Goal: Task Accomplishment & Management: Use online tool/utility

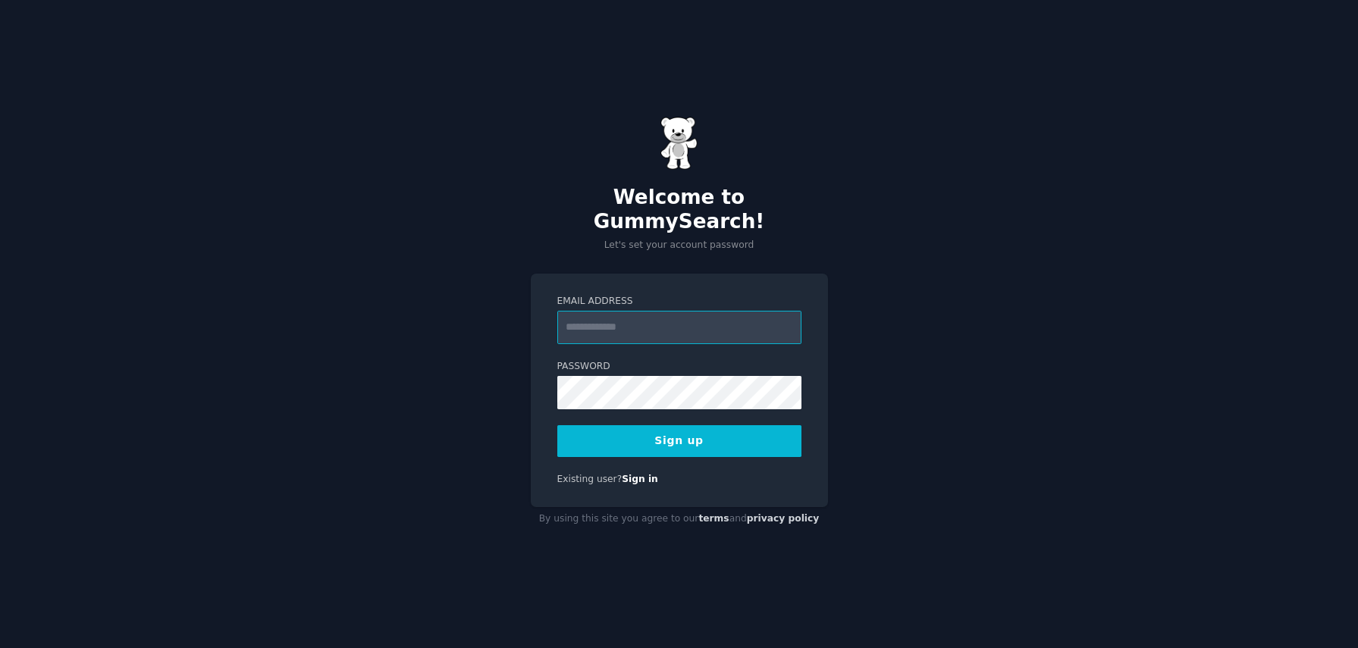
paste input "**********"
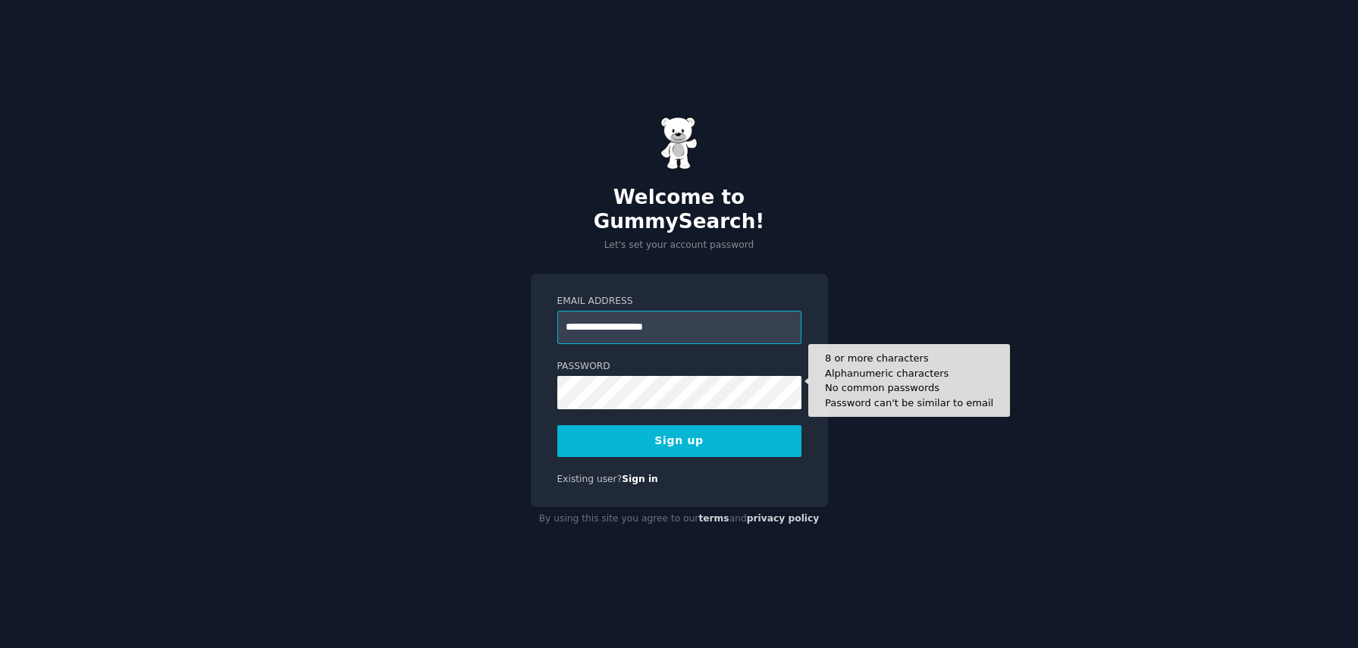
type input "**********"
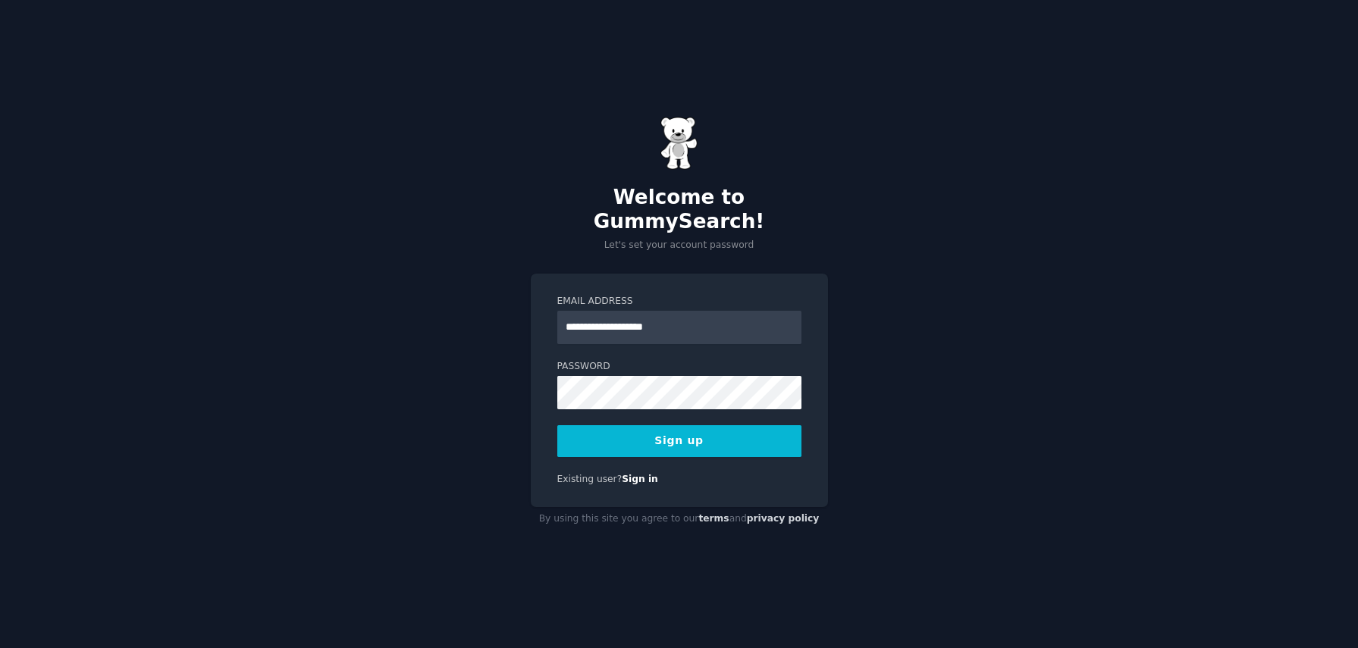
click at [631, 440] on button "Sign up" at bounding box center [679, 441] width 244 height 32
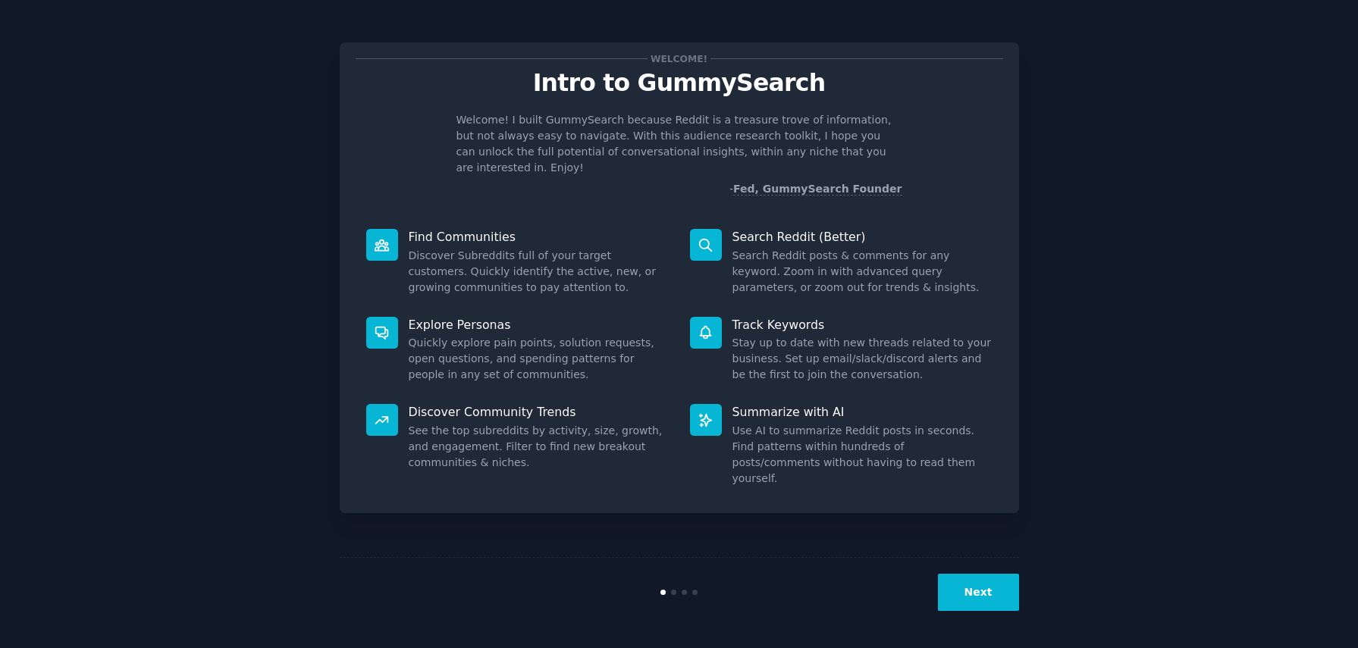
click at [1003, 597] on button "Next" at bounding box center [978, 592] width 81 height 37
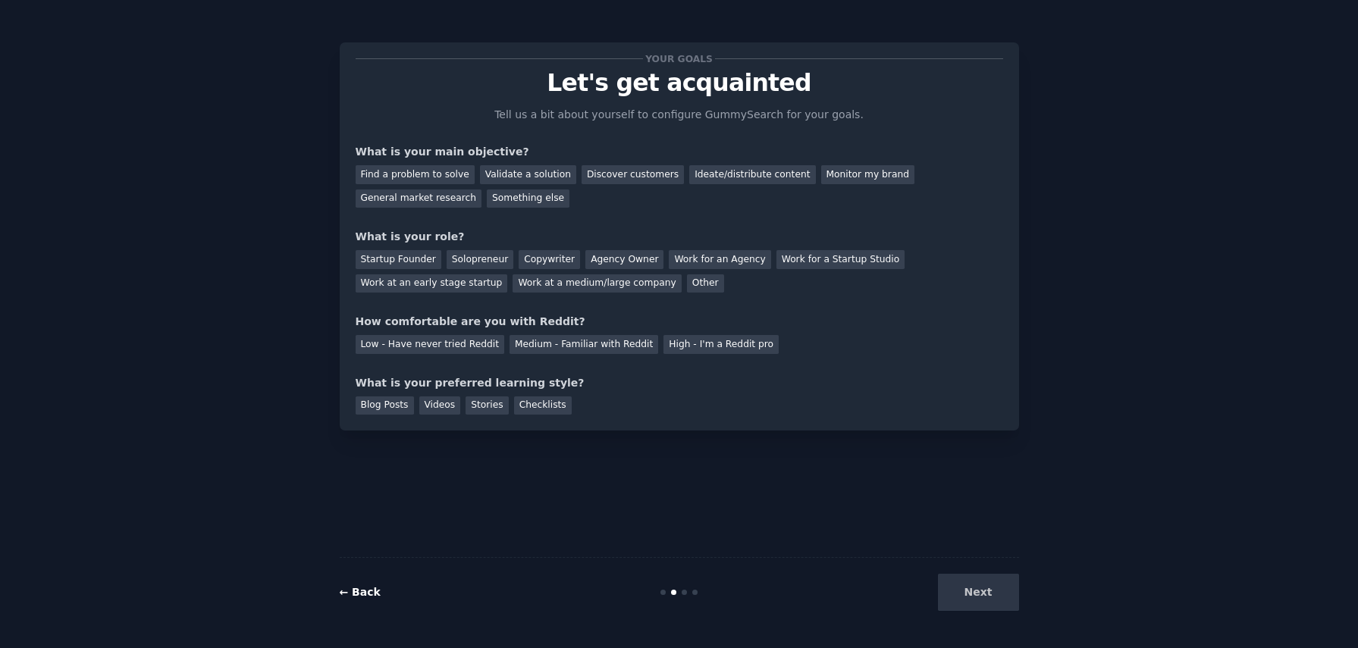
click at [375, 597] on link "← Back" at bounding box center [360, 592] width 41 height 12
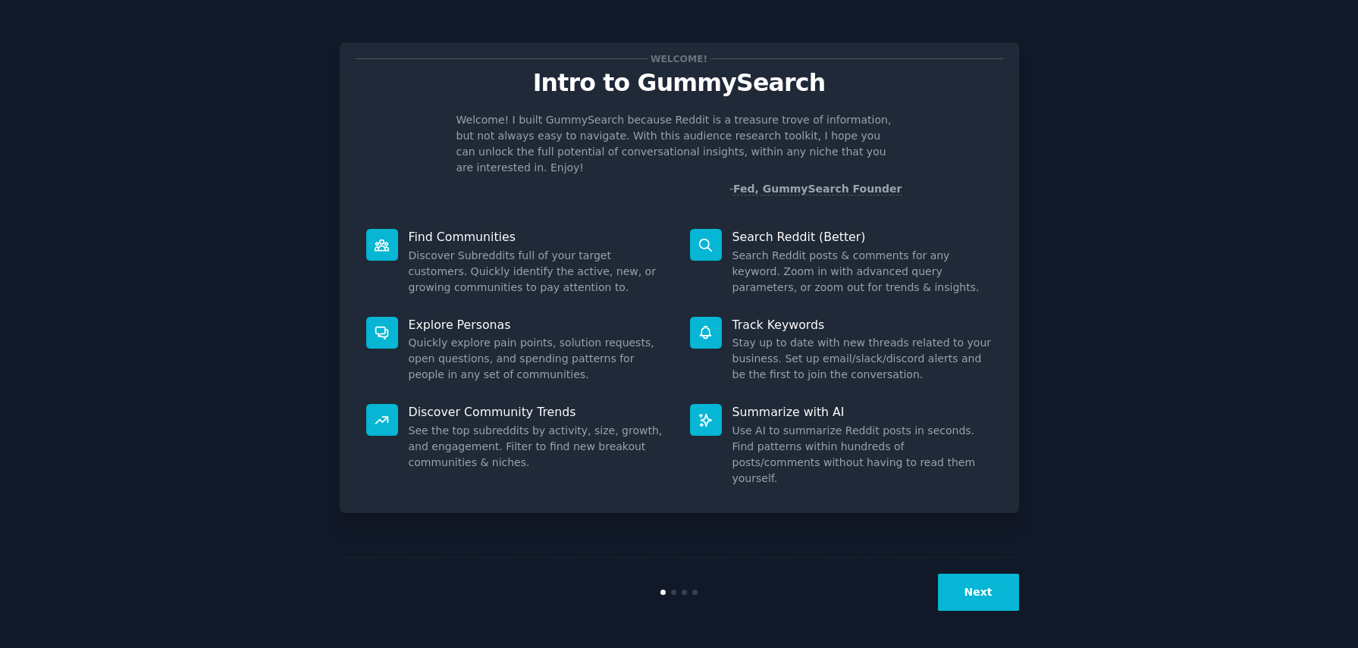
click at [1004, 592] on button "Next" at bounding box center [978, 592] width 81 height 37
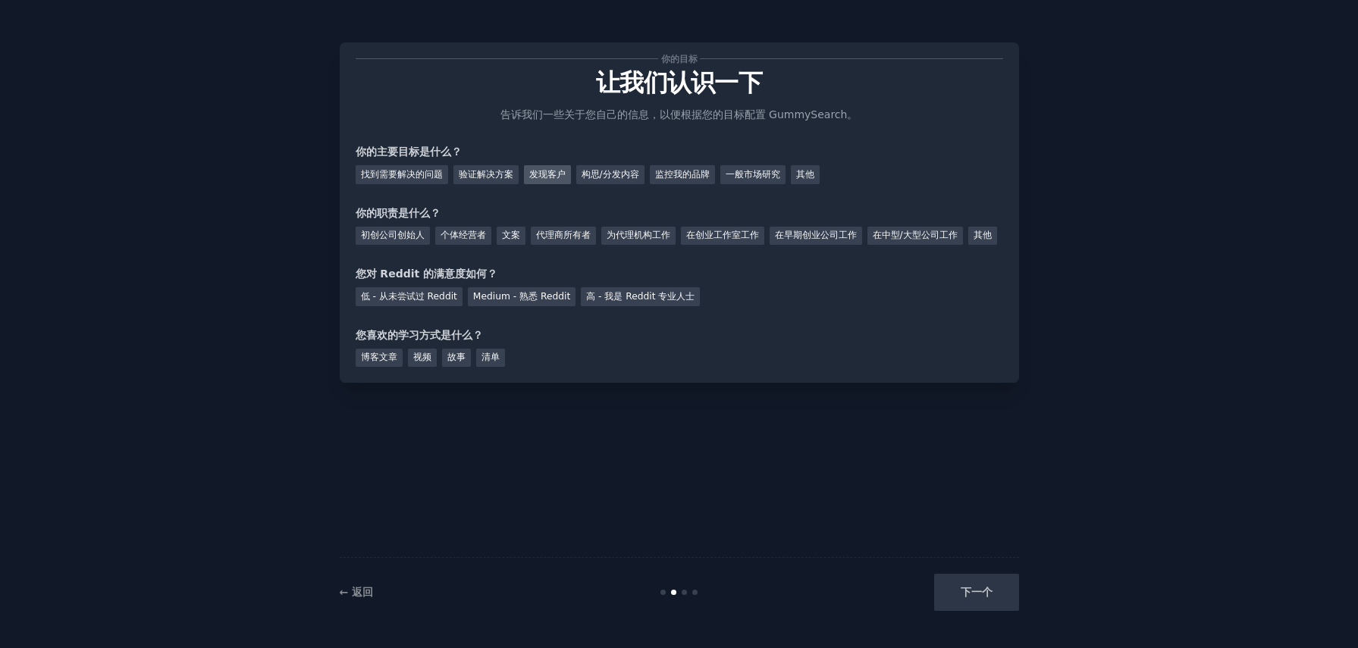
click at [564, 178] on font "发现客户" at bounding box center [547, 174] width 36 height 11
click at [622, 179] on font "构思/分发内容" at bounding box center [610, 174] width 58 height 11
click at [801, 242] on div "在早期创业公司工作" at bounding box center [815, 236] width 92 height 19
click at [487, 306] on div "Medium - 熟悉 Reddit" at bounding box center [522, 296] width 108 height 19
click at [384, 362] on font "博客文章" at bounding box center [379, 357] width 36 height 11
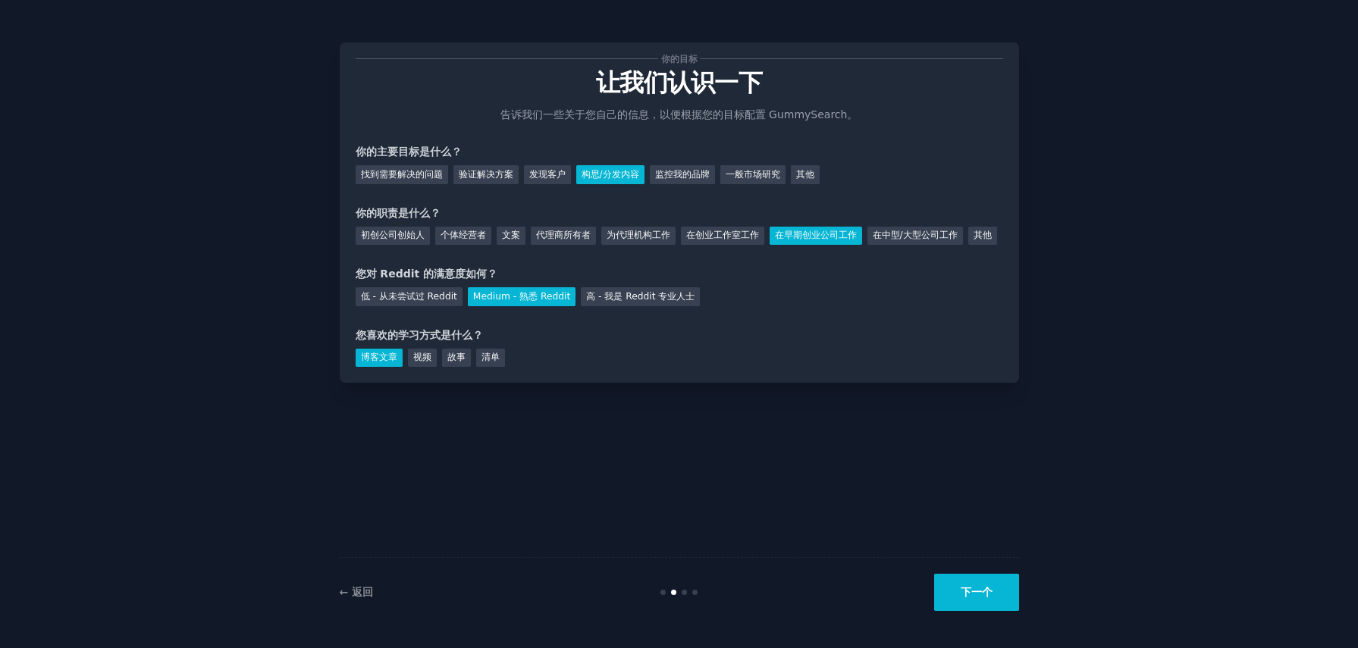
click at [972, 587] on font "下一个" at bounding box center [976, 592] width 32 height 12
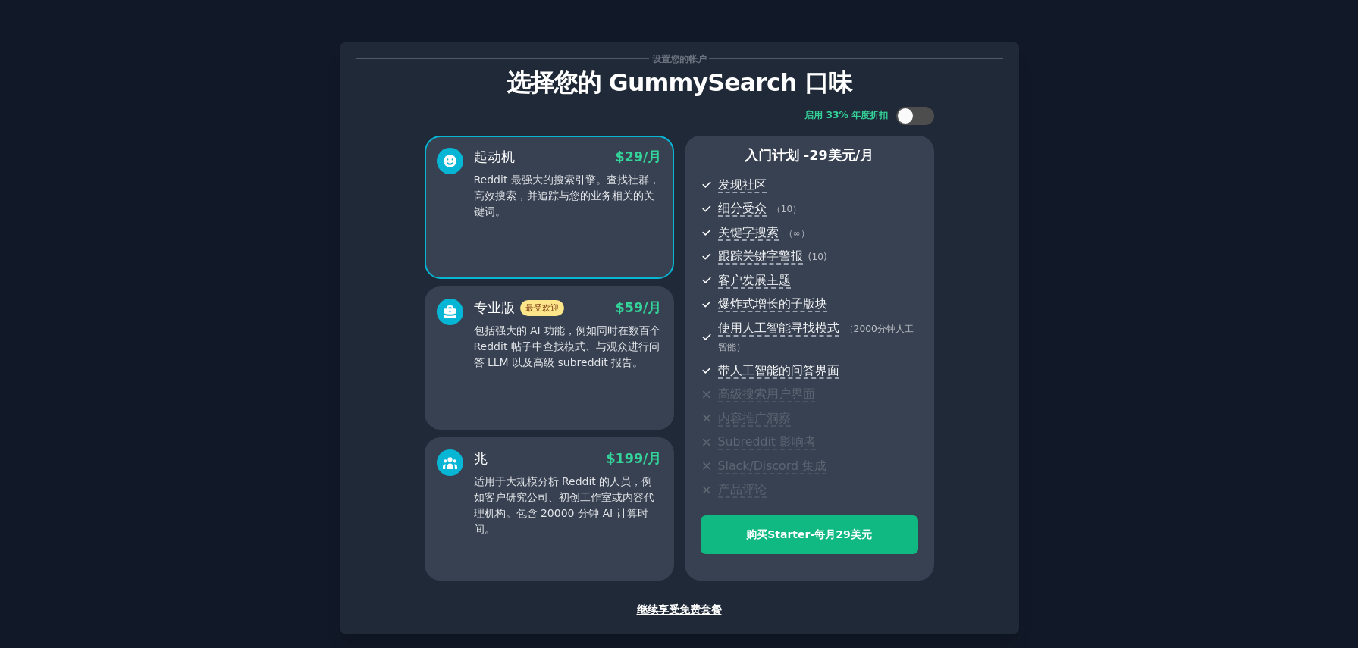
click at [682, 610] on font "继续享受免费套餐" at bounding box center [679, 609] width 85 height 12
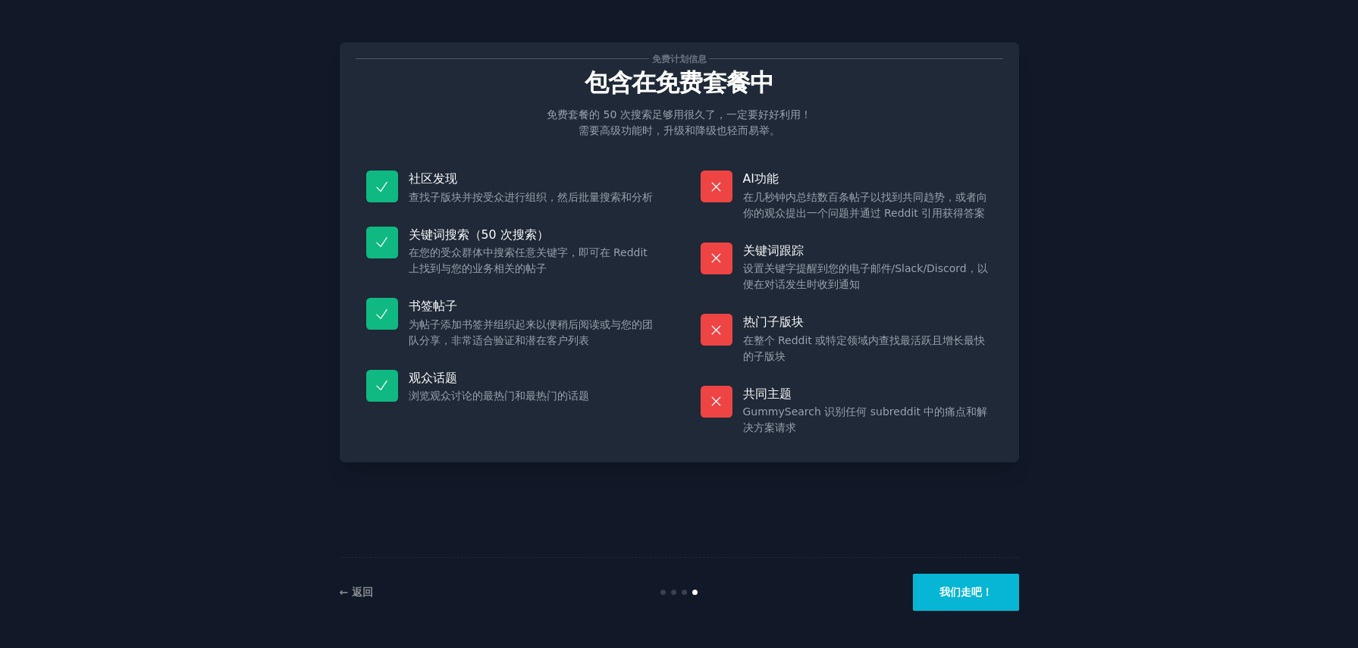
click at [961, 594] on font "我们走吧！" at bounding box center [965, 592] width 53 height 12
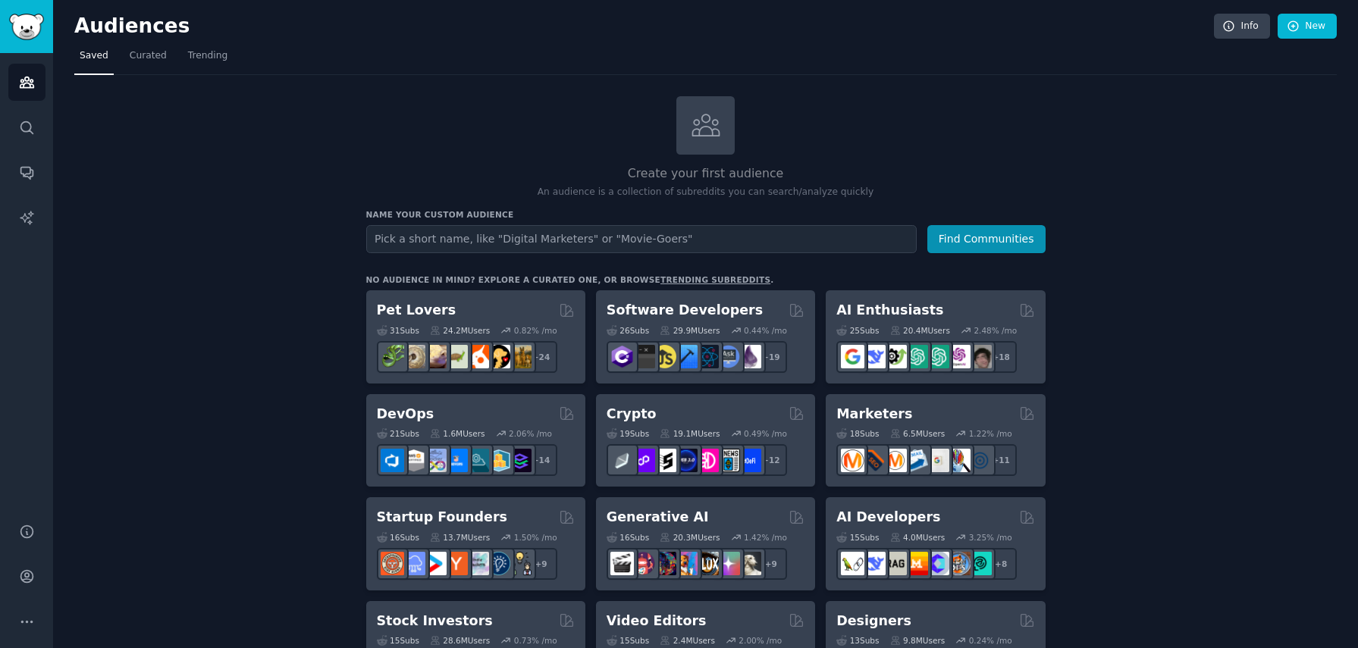
click at [569, 240] on input "text" at bounding box center [641, 239] width 550 height 28
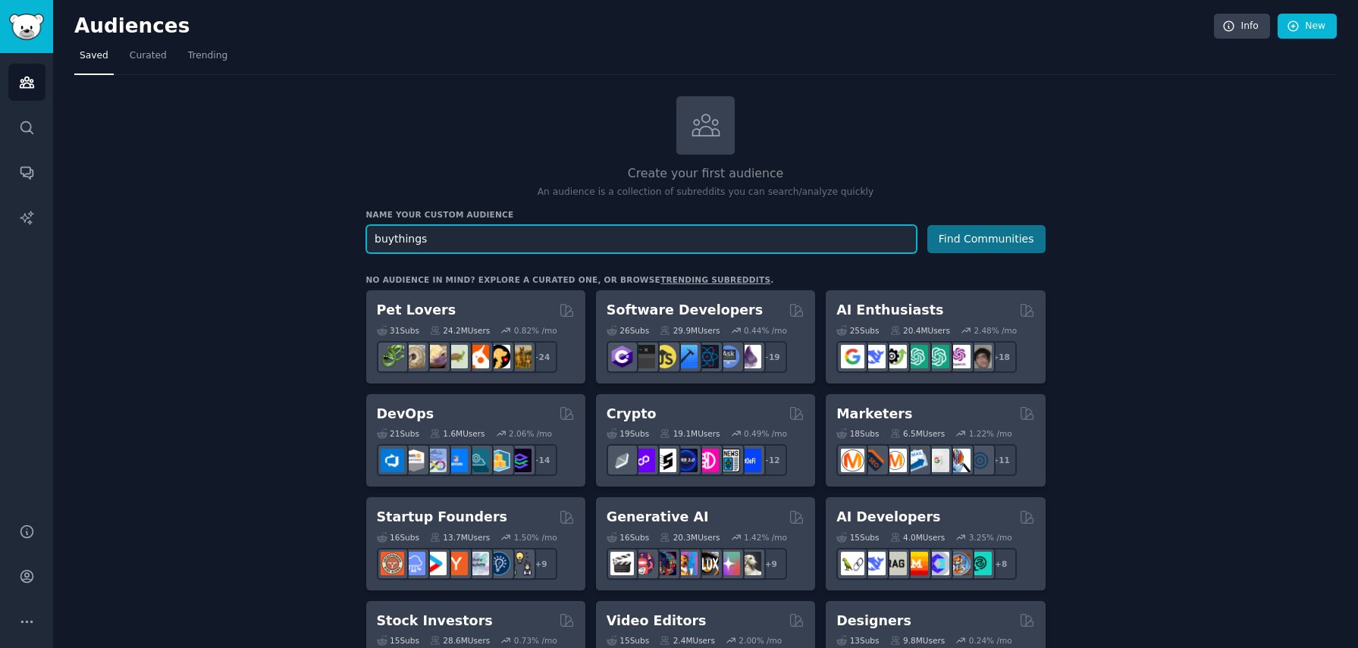
type input "buythings"
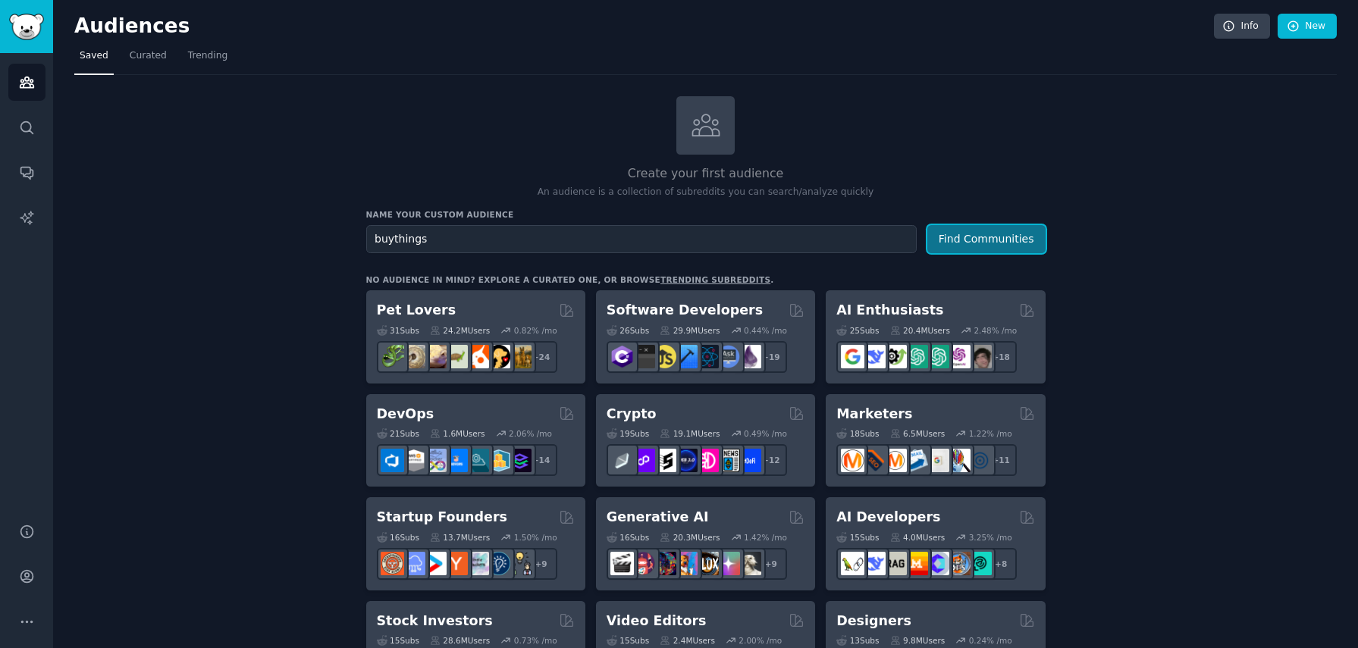
click at [994, 235] on button "Find Communities" at bounding box center [986, 239] width 118 height 28
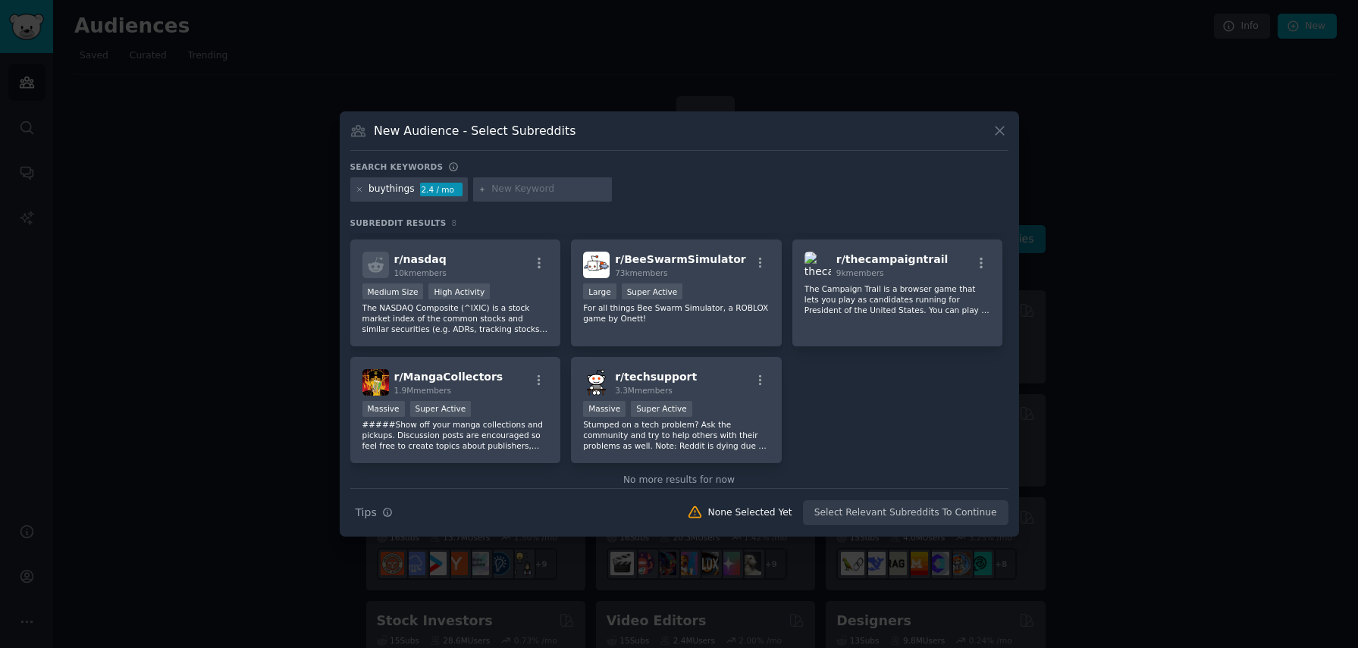
scroll to position [131, 0]
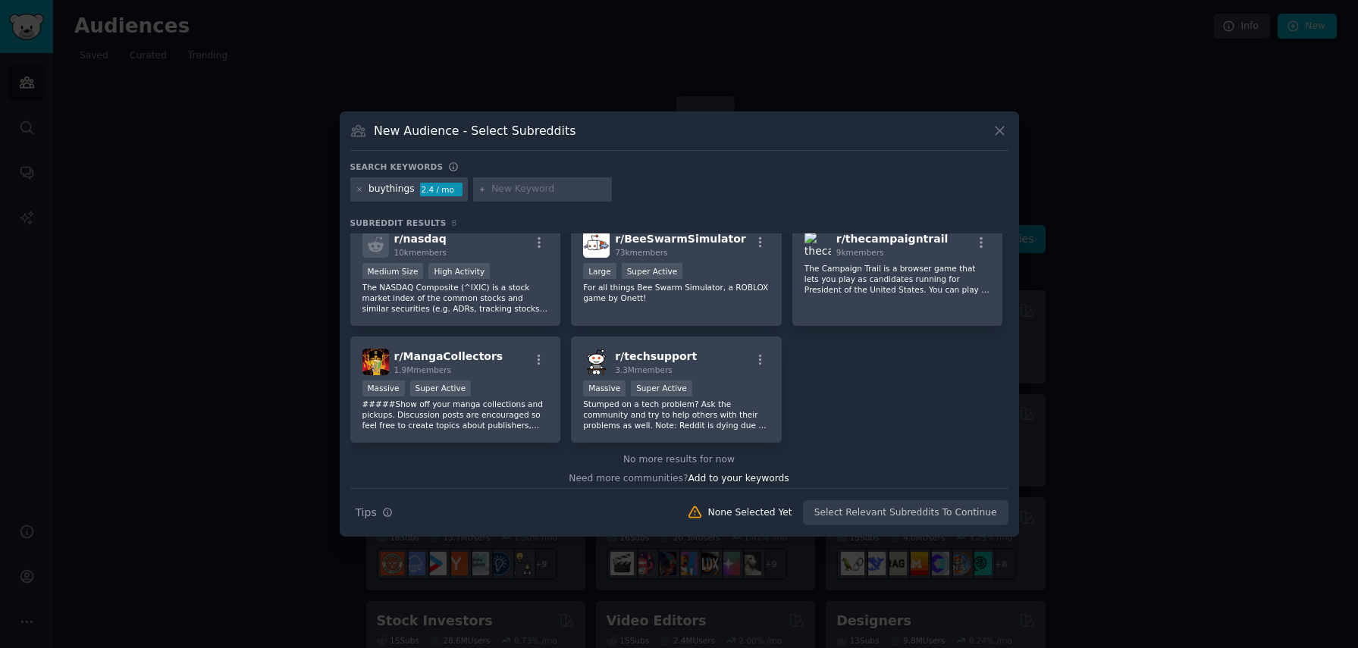
click at [991, 143] on div "New Audience - Select Subreddits" at bounding box center [679, 136] width 658 height 29
click at [997, 138] on icon at bounding box center [999, 131] width 16 height 16
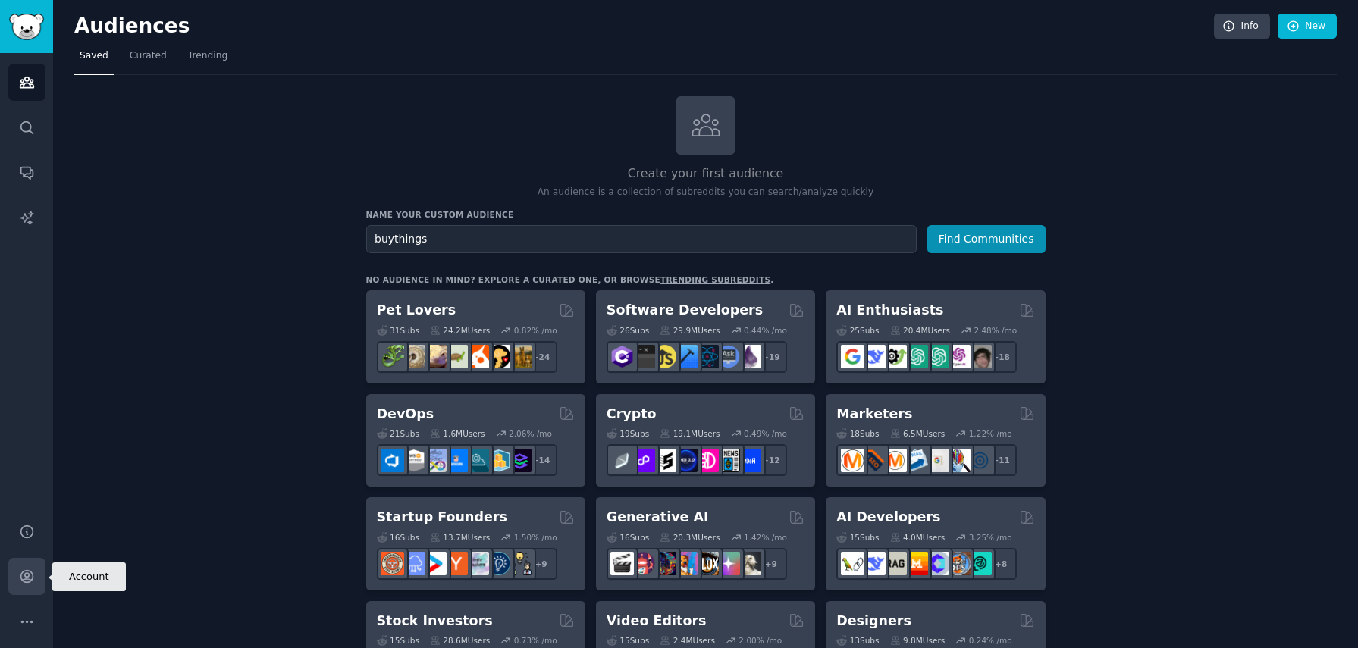
click at [20, 585] on link "Account" at bounding box center [26, 576] width 37 height 37
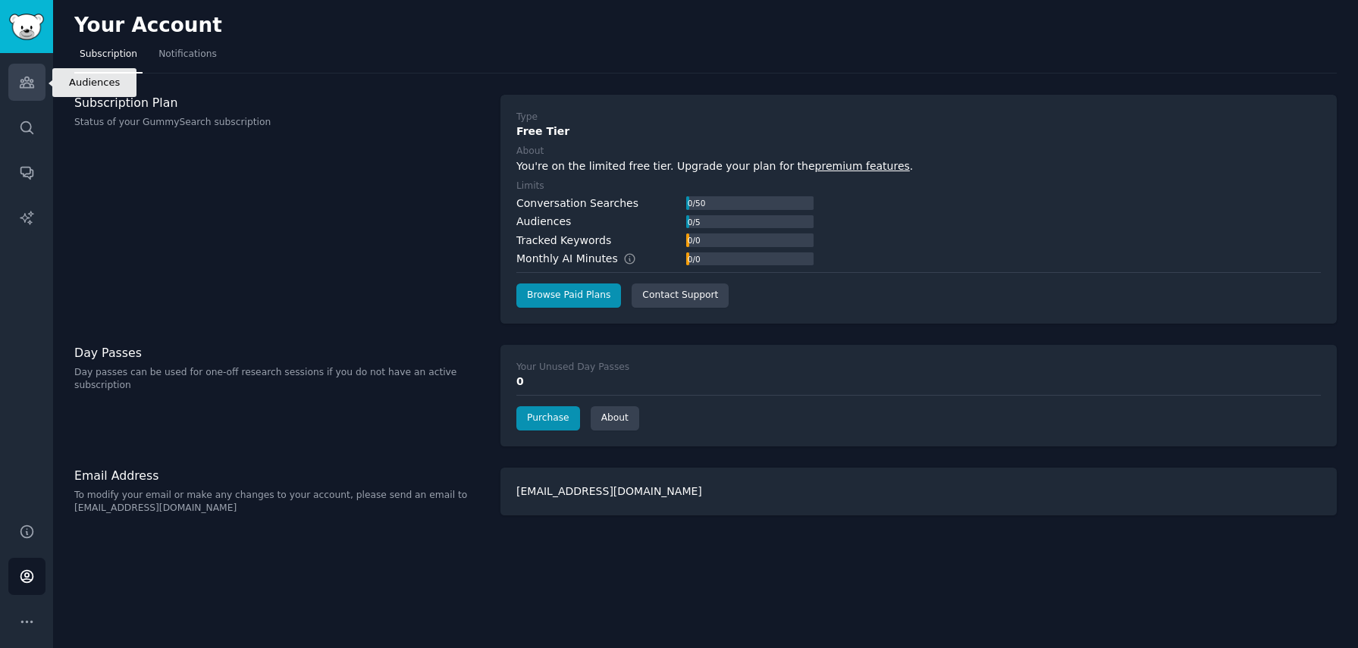
click at [33, 77] on icon "Sidebar" at bounding box center [27, 82] width 16 height 16
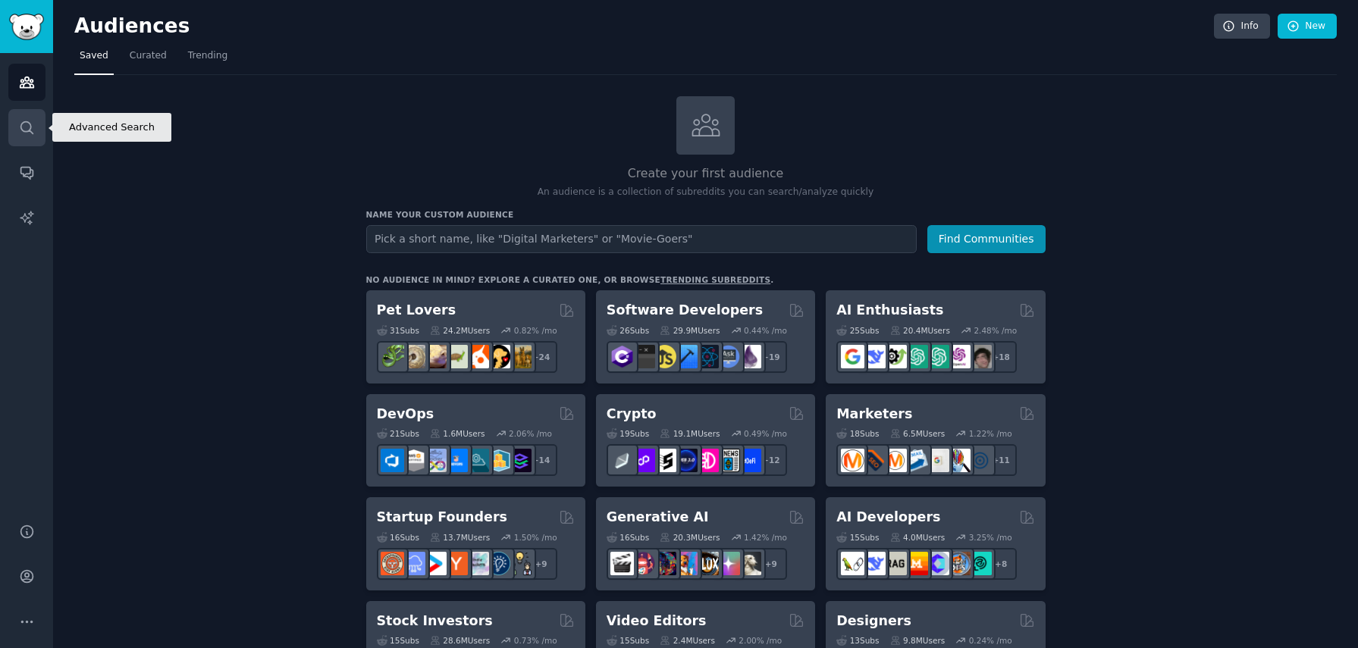
click at [31, 133] on icon "Sidebar" at bounding box center [27, 128] width 16 height 16
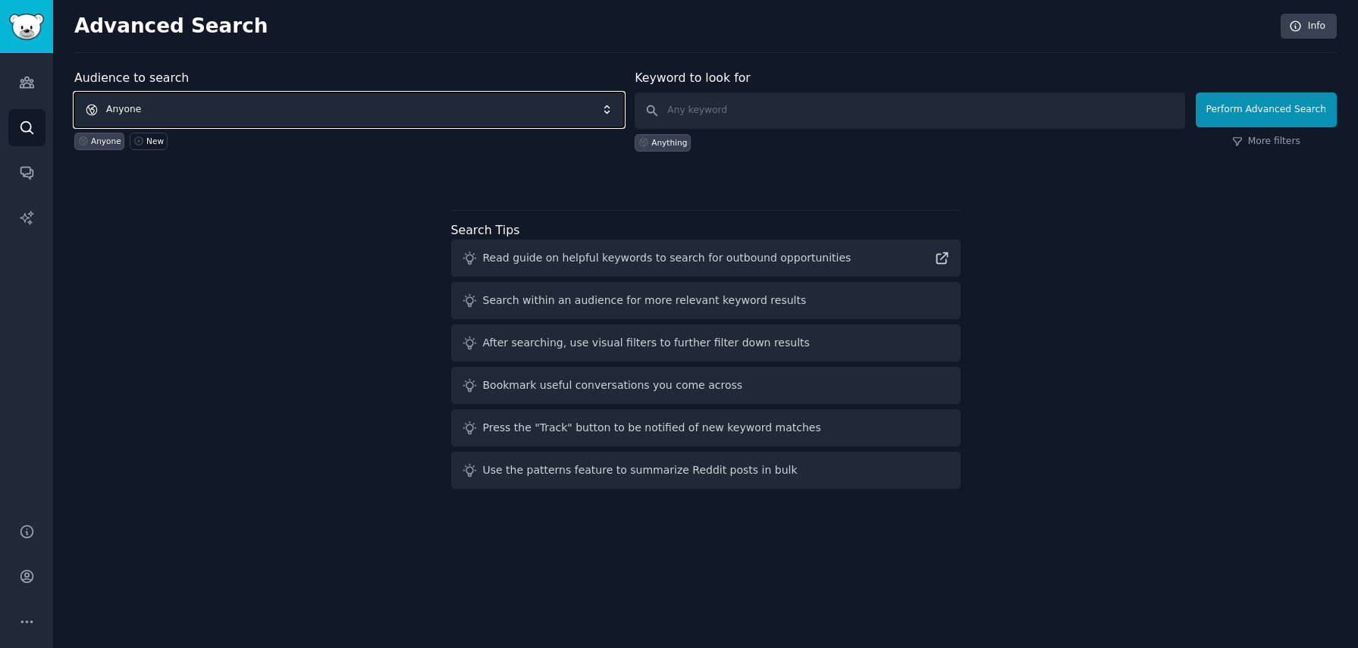
click at [171, 111] on span "Anyone" at bounding box center [349, 109] width 550 height 35
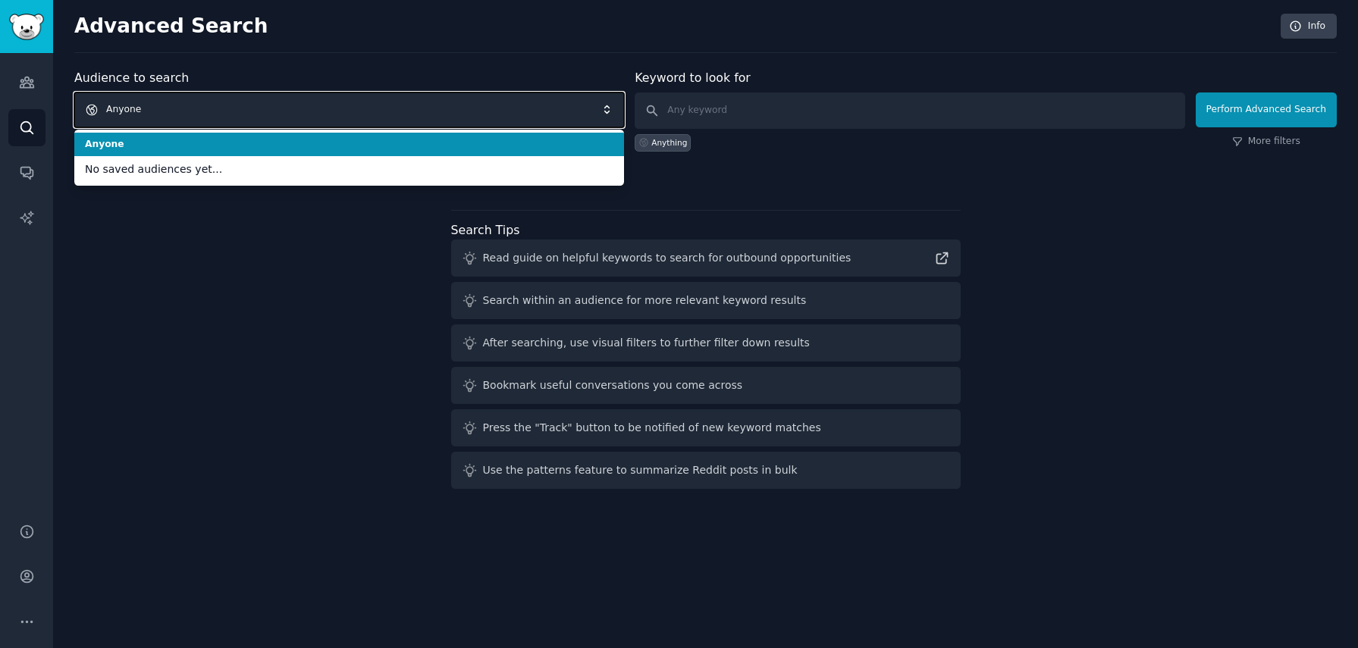
click at [262, 109] on span "Anyone" at bounding box center [349, 109] width 550 height 35
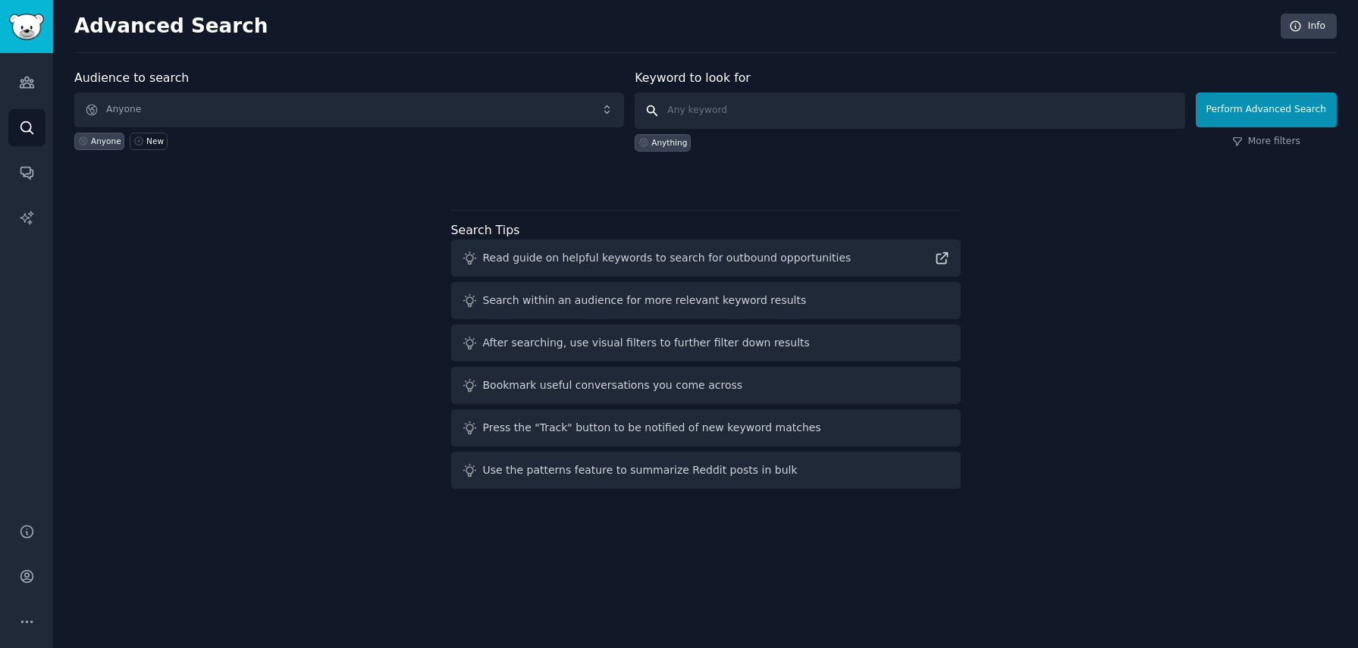
click at [749, 113] on input "text" at bounding box center [909, 110] width 550 height 36
type input "buythings"
click button "Perform Advanced Search" at bounding box center [1265, 109] width 141 height 35
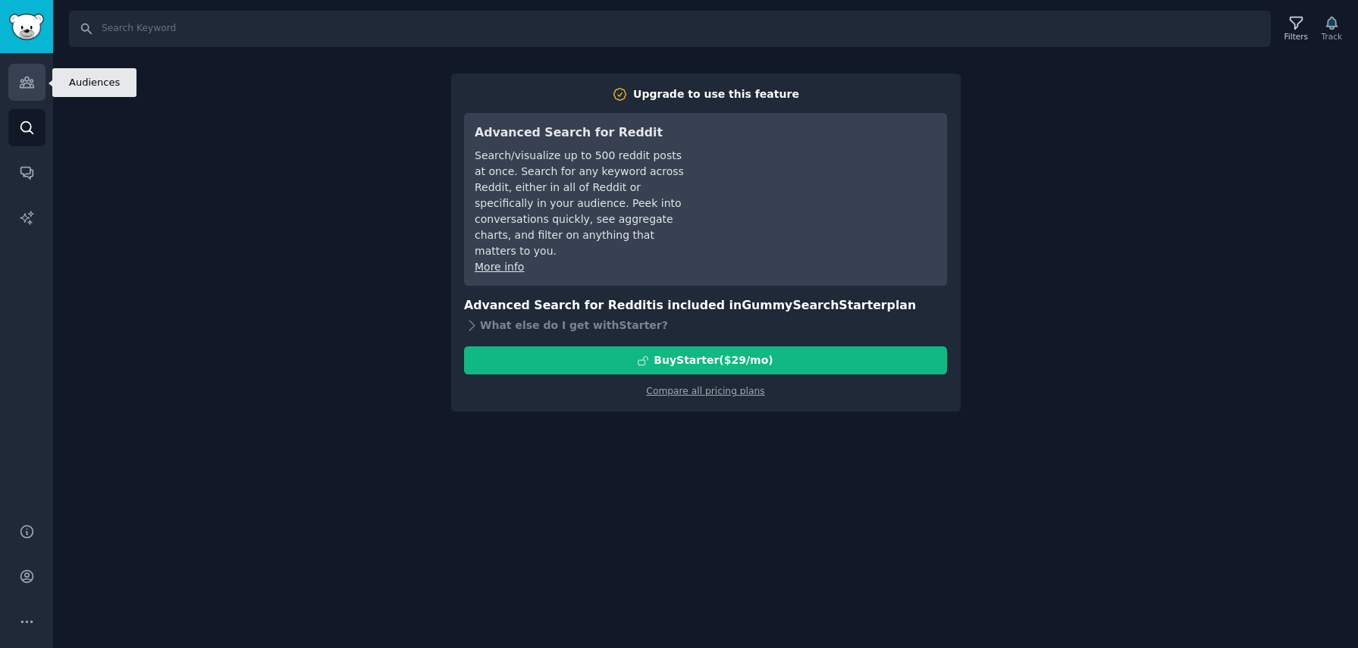
click at [25, 92] on link "Audiences" at bounding box center [26, 82] width 37 height 37
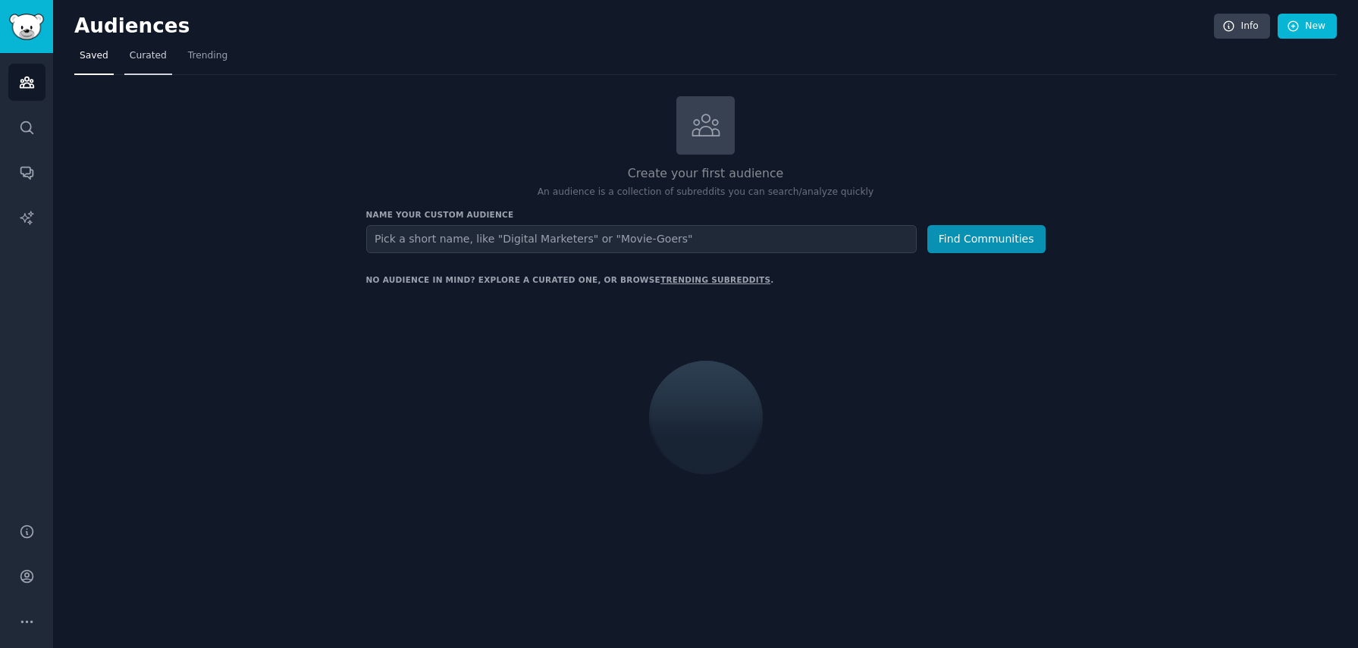
click at [158, 61] on span "Curated" at bounding box center [148, 56] width 37 height 14
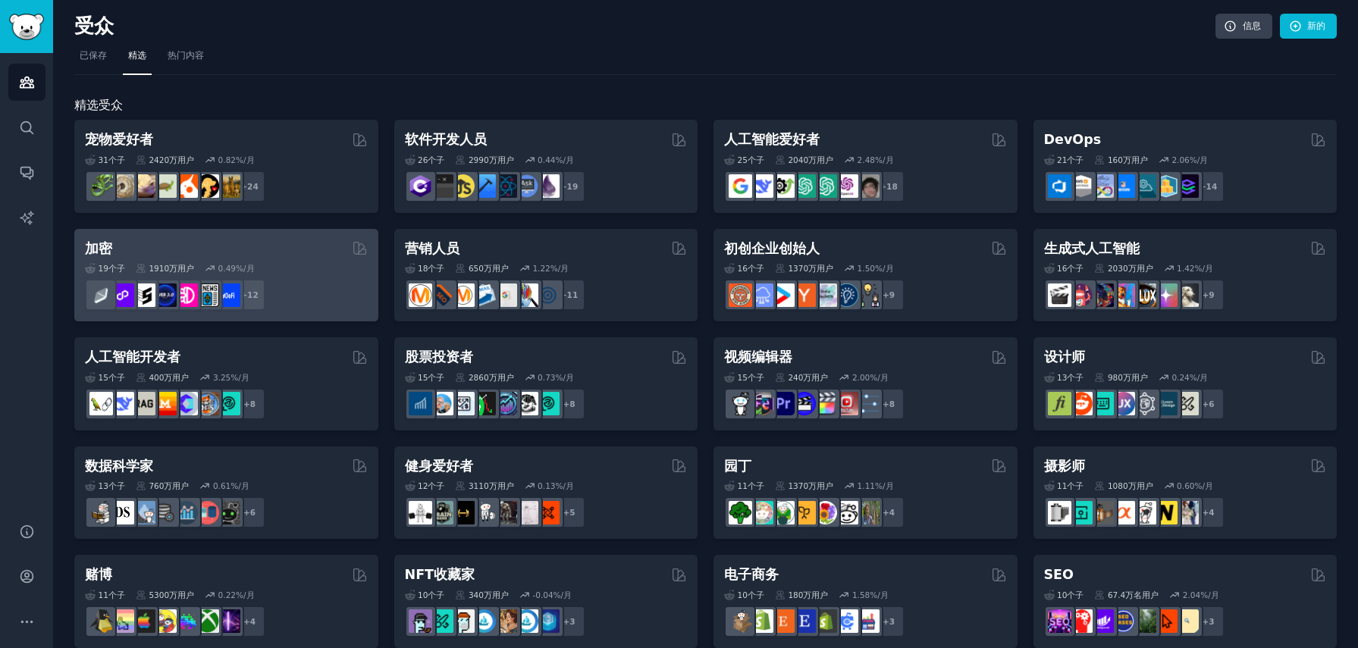
click at [104, 249] on font "加密" at bounding box center [98, 248] width 27 height 15
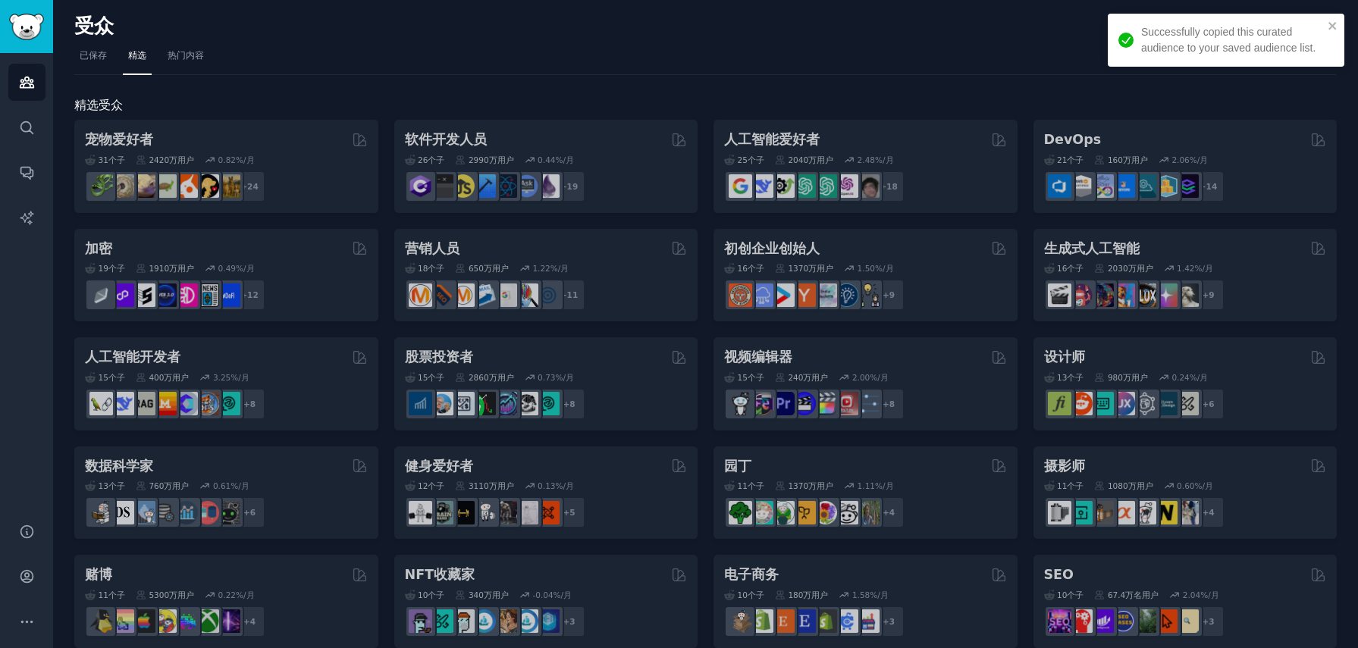
drag, startPoint x: 352, startPoint y: 254, endPoint x: 161, endPoint y: 244, distance: 190.5
click at [351, 254] on div "宠物爱好者 由 GummySearch 策划 31 个子 ​ 2420万 用户 0.82 %/月 + 24 软件开发人员 由 GummySearch 策划 2…" at bounding box center [705, 656] width 1262 height 1072
click at [111, 248] on div "宠物爱好者 由 GummySearch 策划 31 个子 ​ 2420万 用户 0.82 %/月 + 24 软件开发人员 由 GummySearch 策划 2…" at bounding box center [705, 656] width 1262 height 1072
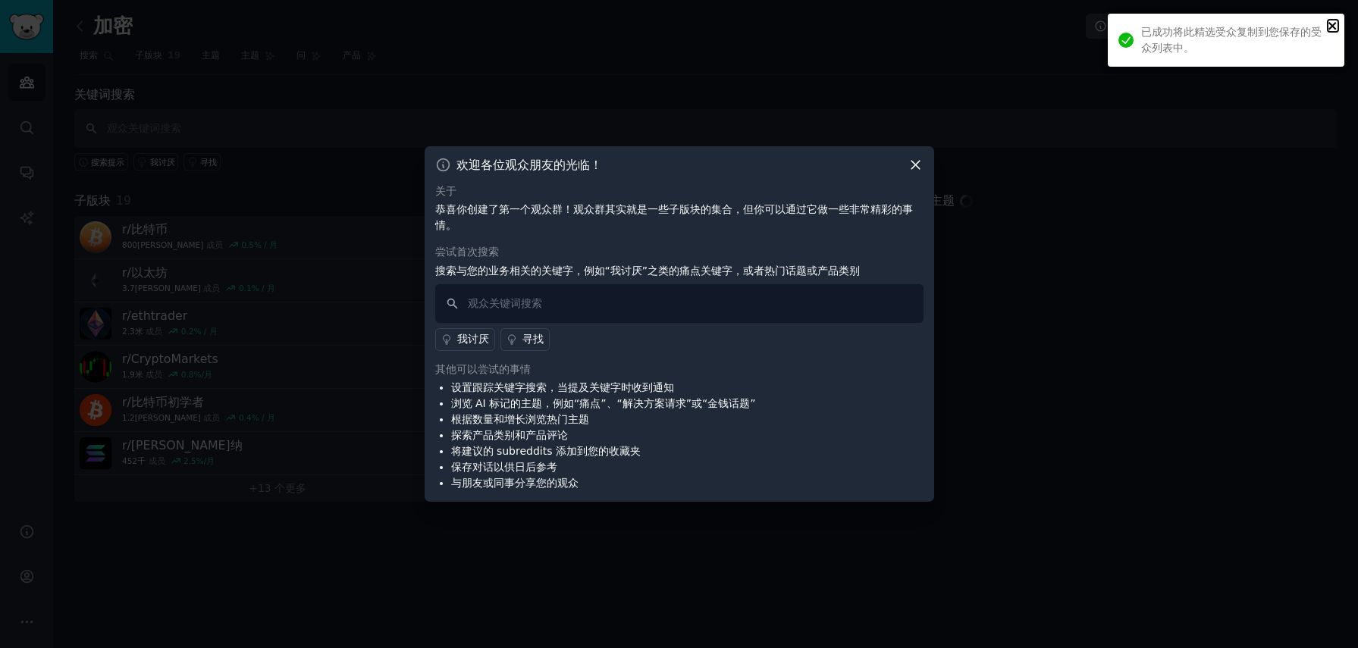
click at [1335, 28] on icon "关闭" at bounding box center [1332, 26] width 8 height 8
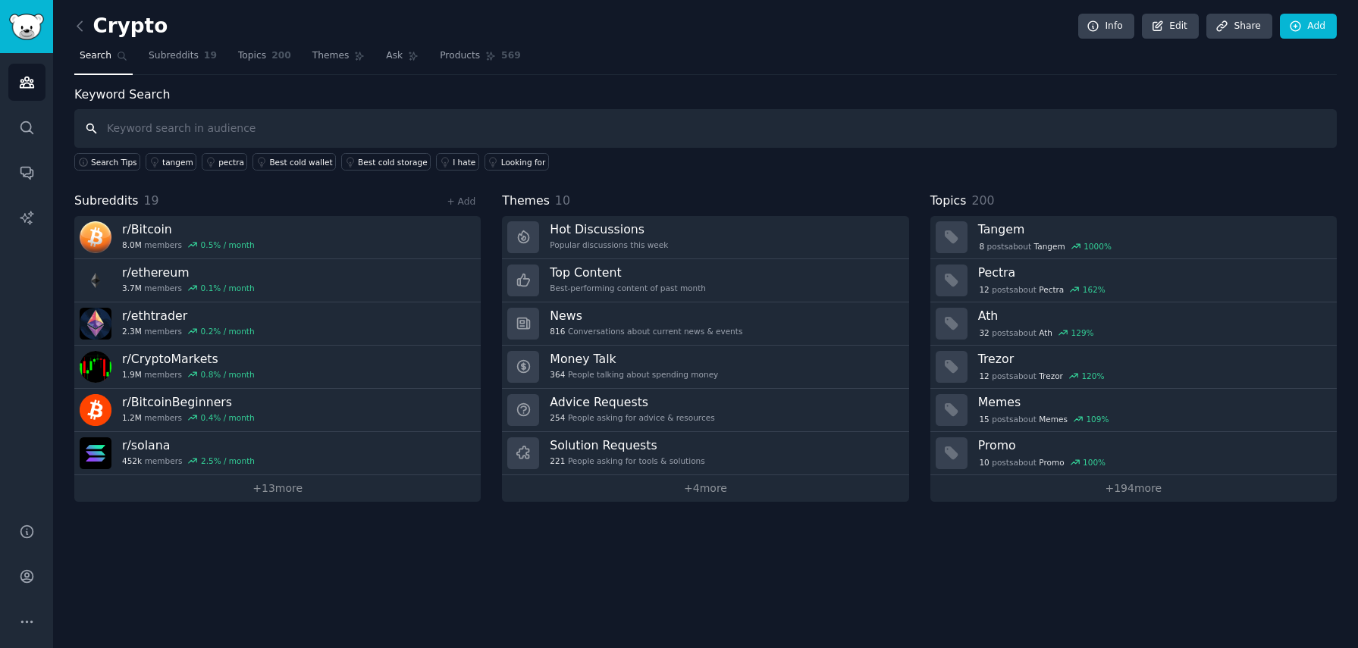
click at [210, 127] on input "text" at bounding box center [705, 128] width 1262 height 39
type input "NFT"
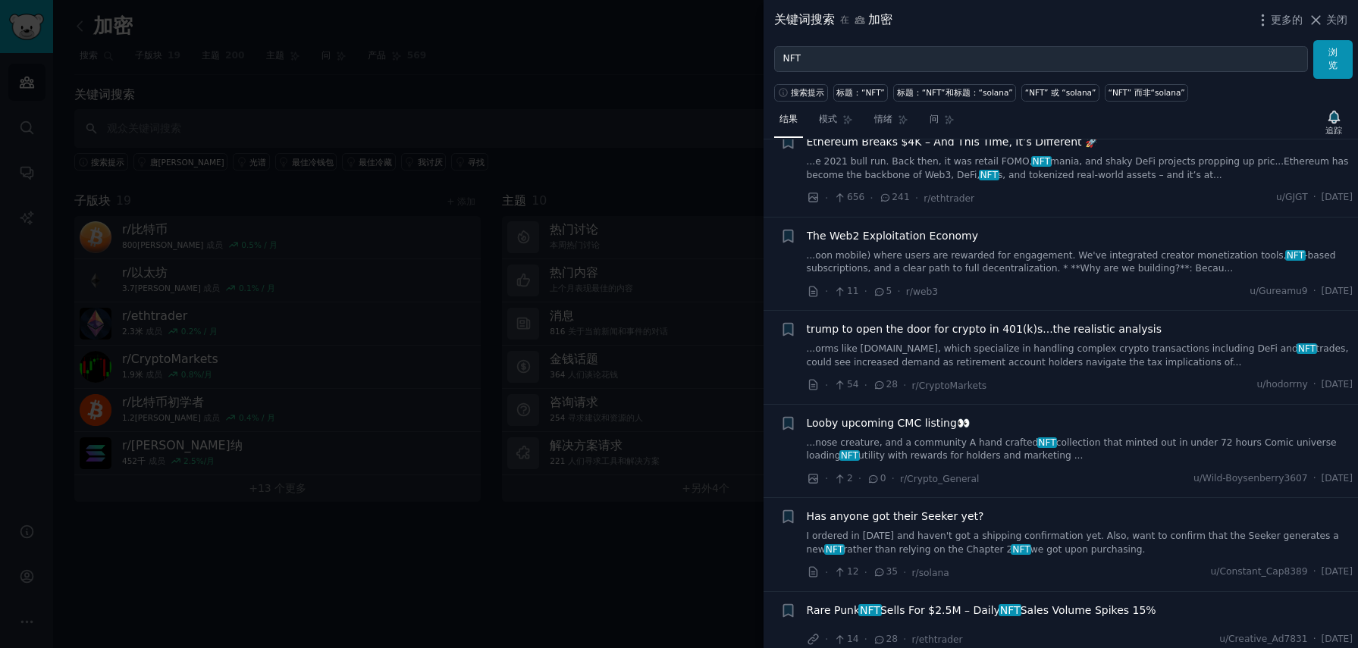
scroll to position [1806, 0]
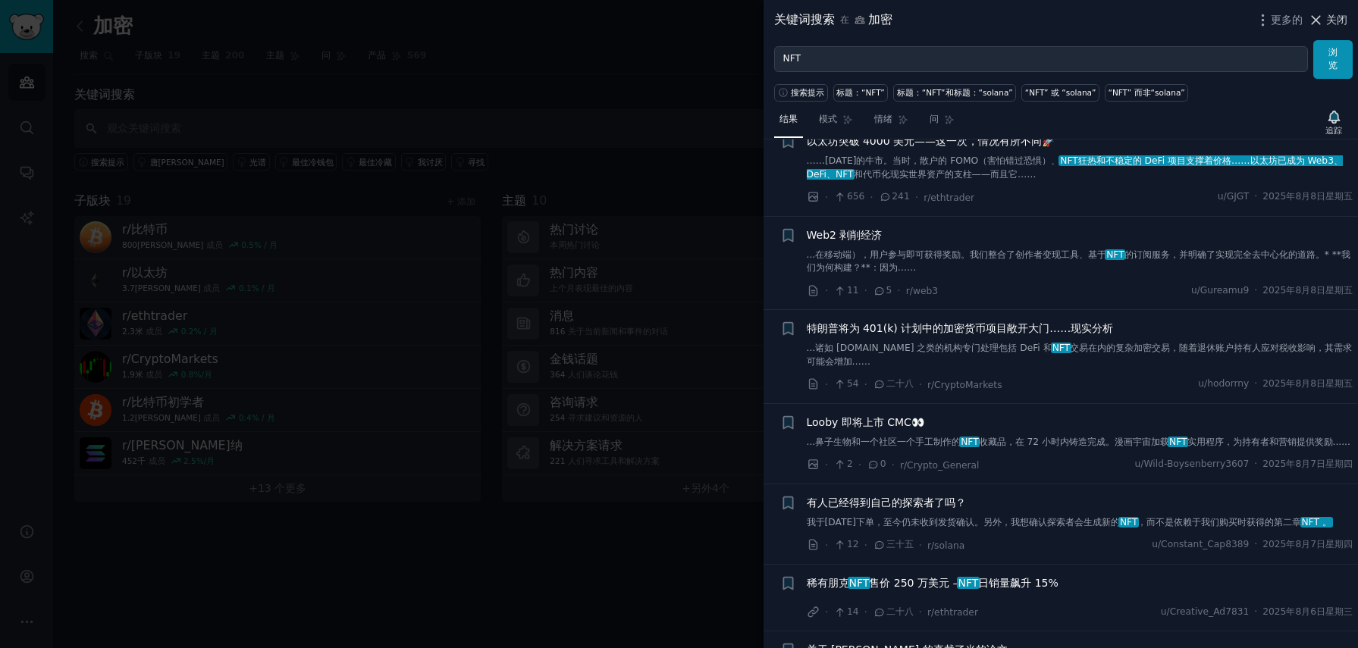
click at [1330, 20] on font "关闭" at bounding box center [1336, 20] width 21 height 12
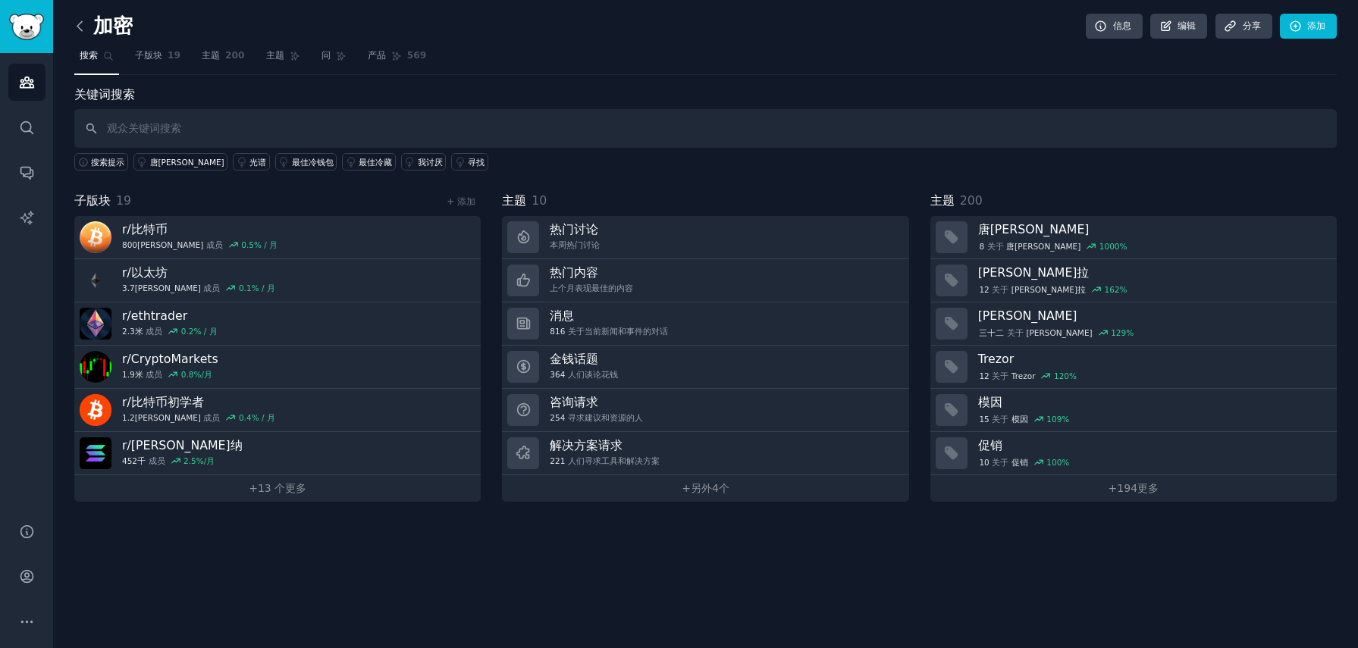
click at [77, 30] on icon at bounding box center [80, 26] width 16 height 16
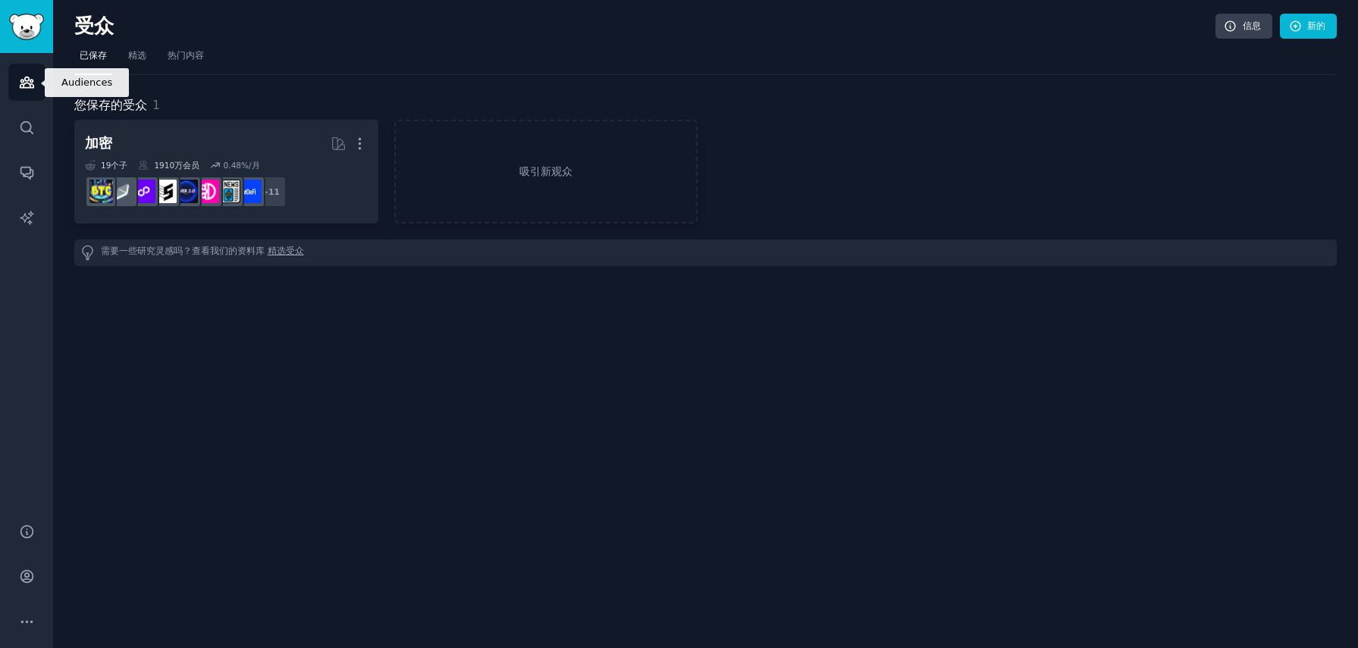
click at [20, 81] on icon "侧边栏" at bounding box center [27, 82] width 14 height 11
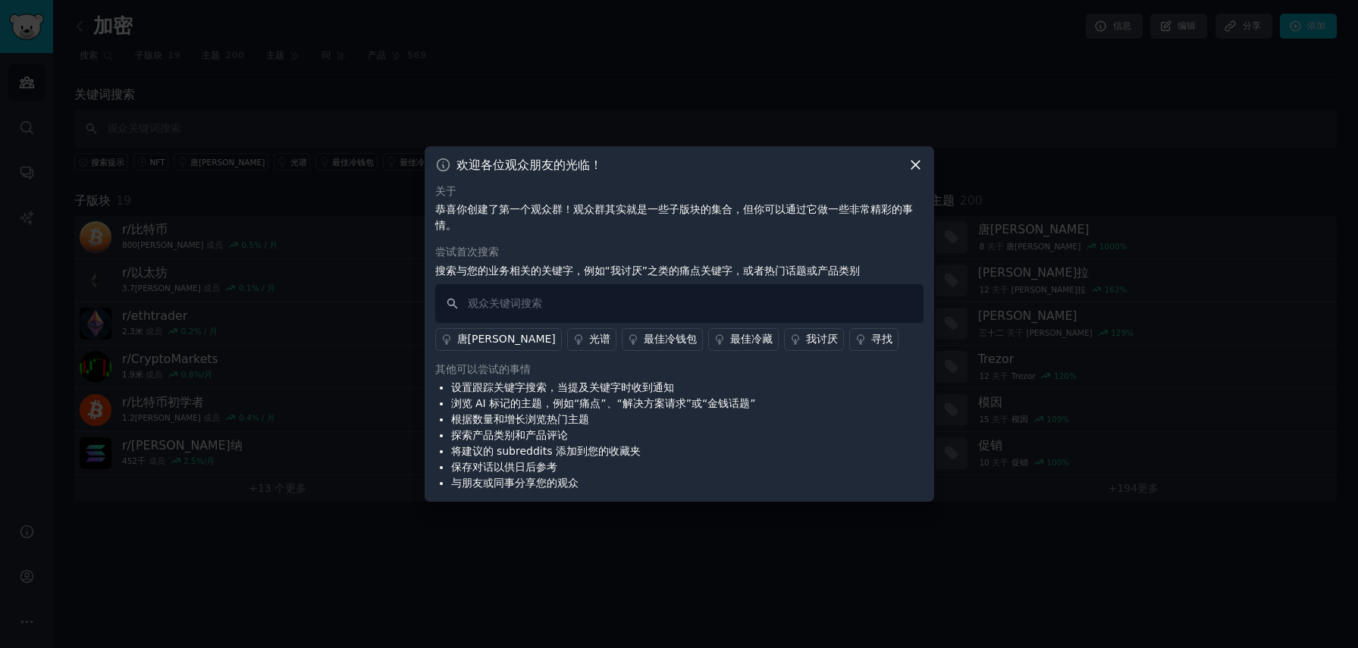
click at [922, 168] on icon at bounding box center [915, 165] width 16 height 16
click at [918, 169] on icon at bounding box center [915, 165] width 16 height 16
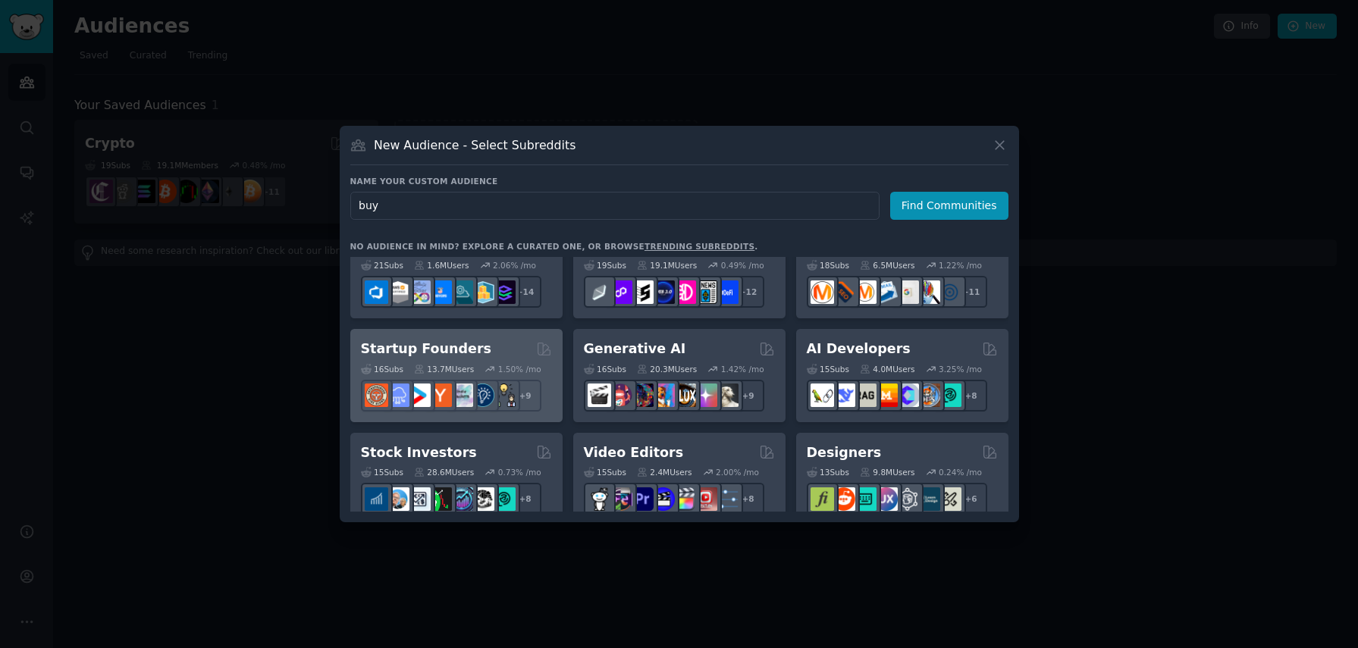
scroll to position [137, 0]
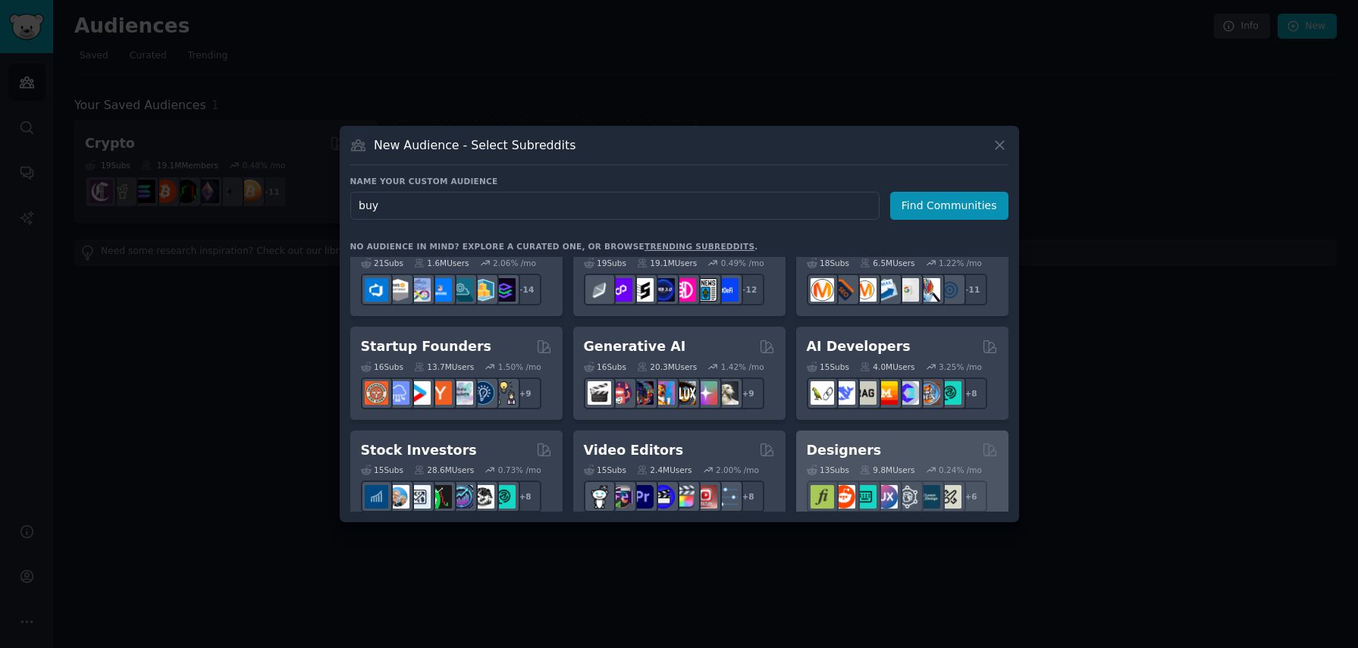
type input "buy"
click at [850, 458] on h2 "Designers" at bounding box center [844, 450] width 75 height 19
